Goal: Task Accomplishment & Management: Use online tool/utility

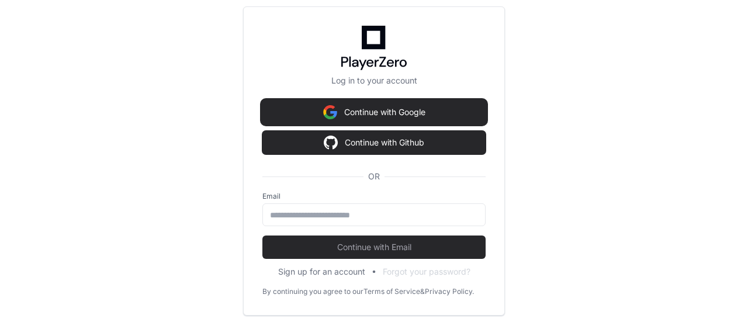
click at [416, 112] on button "Continue with Google" at bounding box center [373, 112] width 223 height 23
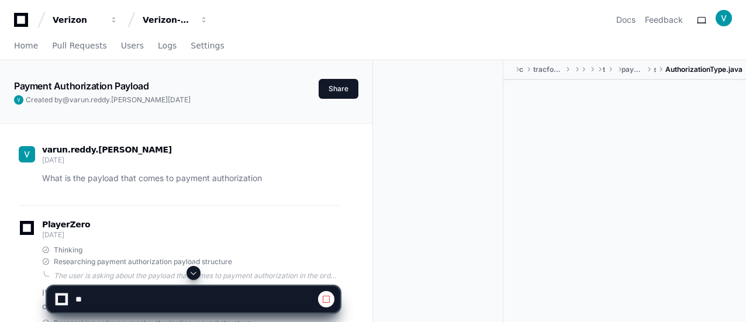
click at [198, 271] on span at bounding box center [193, 272] width 9 height 9
